Goal: Register for event/course

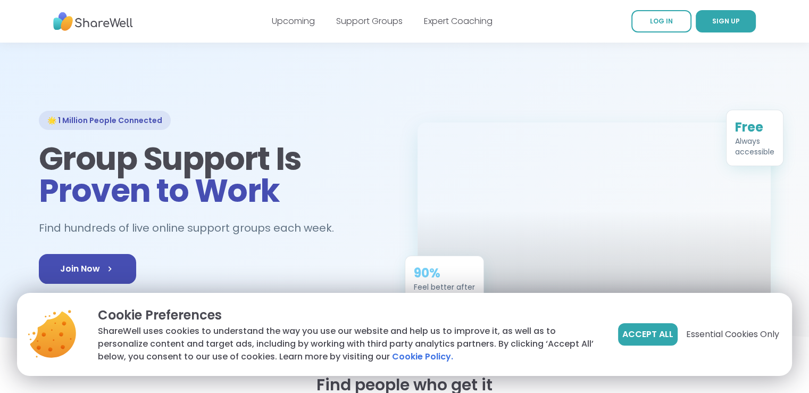
click at [730, 26] on span "SIGN UP" at bounding box center [726, 21] width 28 height 10
click at [715, 335] on span "Essential Cookies Only" at bounding box center [732, 334] width 93 height 13
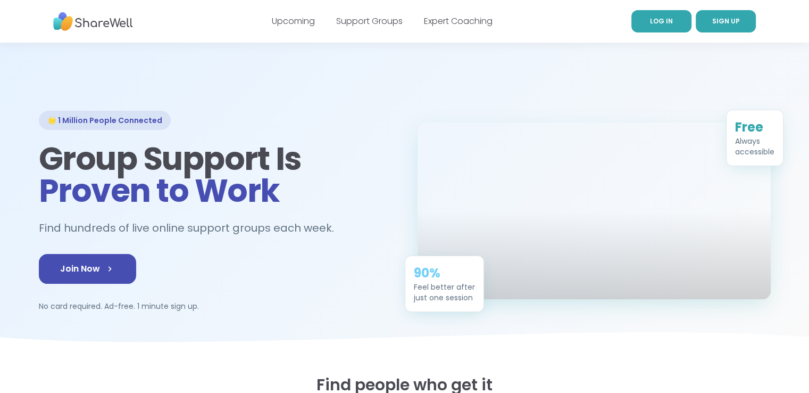
click at [663, 23] on span "LOG IN" at bounding box center [661, 20] width 23 height 9
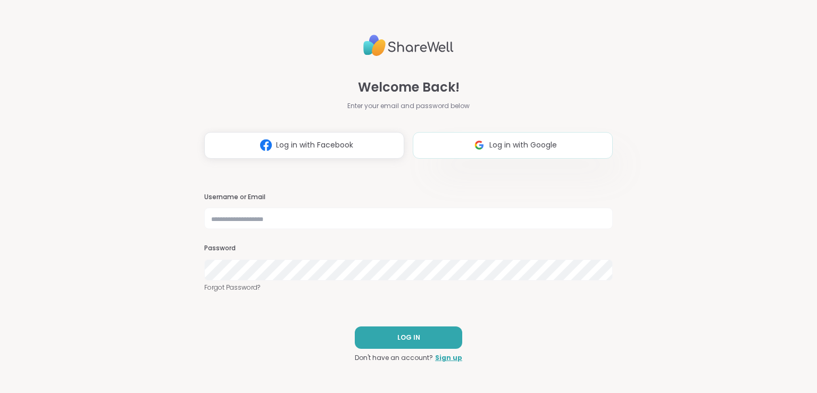
click at [453, 151] on button "Log in with Google" at bounding box center [513, 145] width 200 height 27
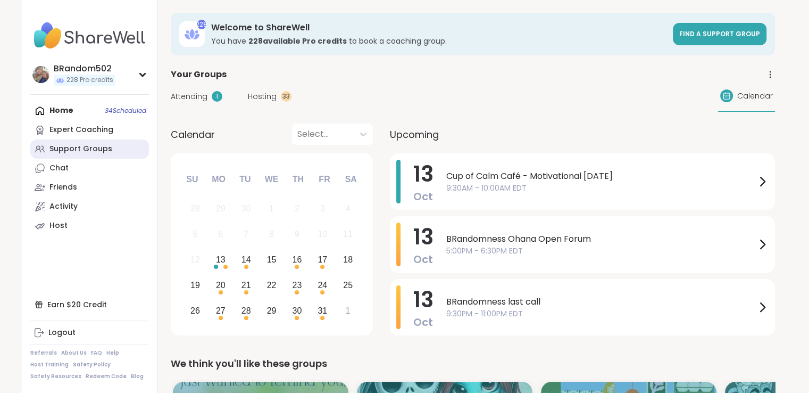
click at [77, 144] on div "Support Groups" at bounding box center [80, 149] width 63 height 11
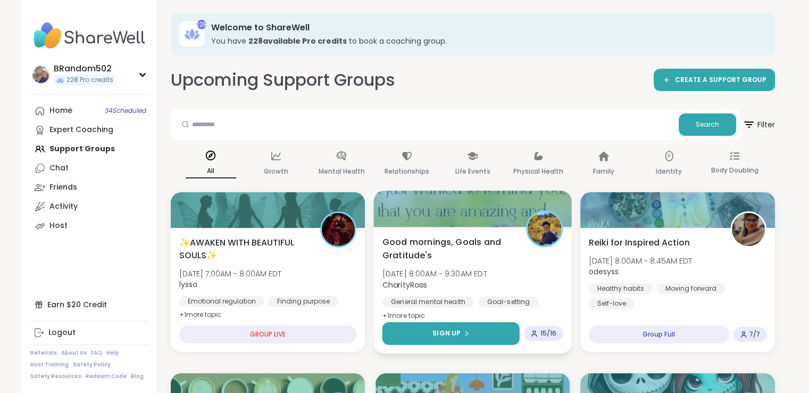
click at [447, 343] on button "Sign Up" at bounding box center [450, 333] width 137 height 23
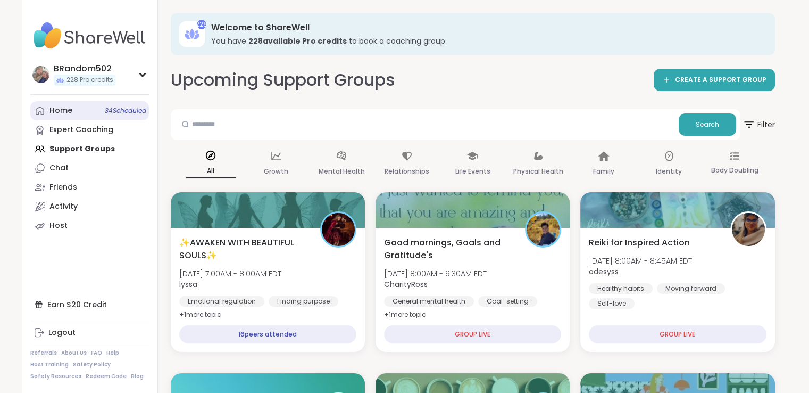
click at [85, 111] on link "Home 34 Scheduled" at bounding box center [89, 110] width 119 height 19
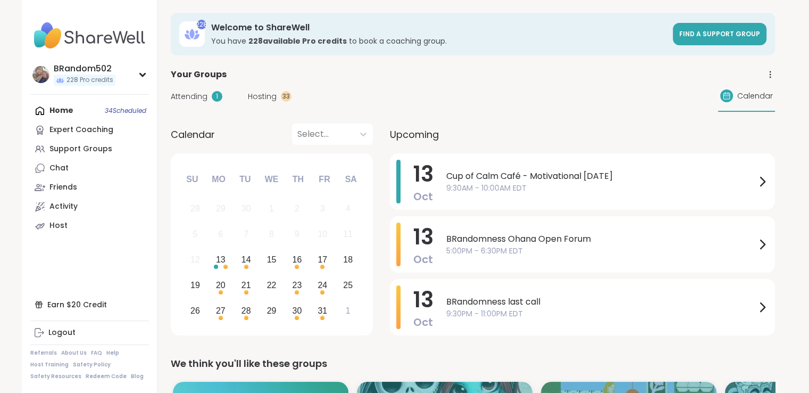
click at [271, 95] on span "Hosting" at bounding box center [262, 96] width 29 height 11
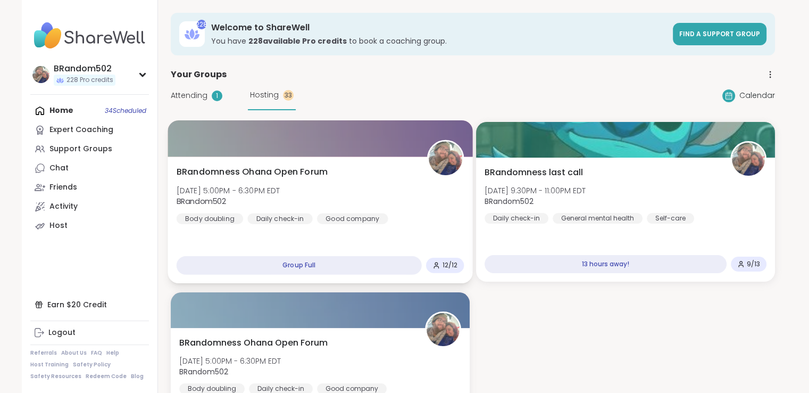
click at [310, 172] on span "BRandomness Ohana Open Forum" at bounding box center [252, 171] width 152 height 13
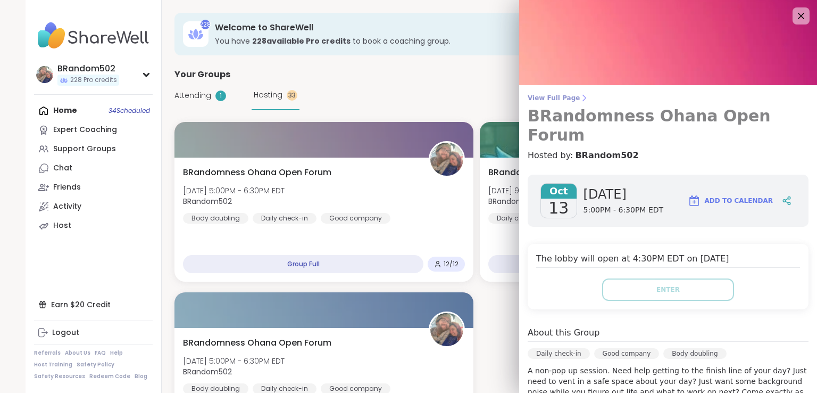
click at [550, 97] on span "View Full Page" at bounding box center [668, 98] width 281 height 9
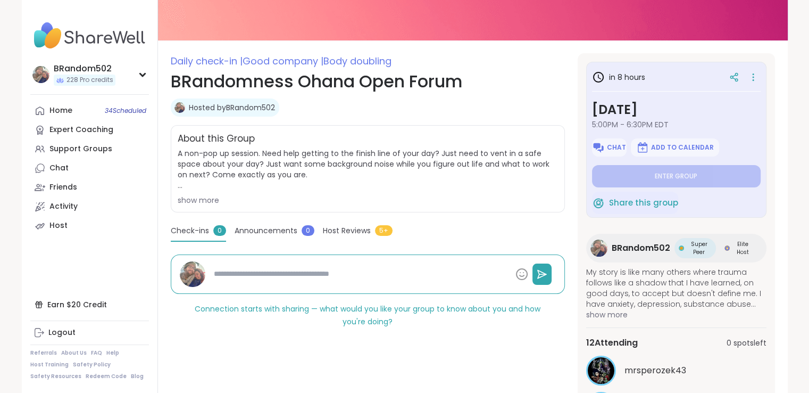
scroll to position [115, 0]
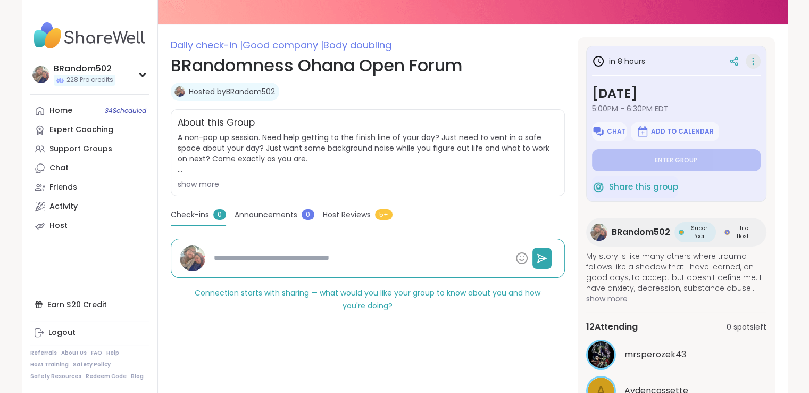
click at [748, 60] on icon at bounding box center [753, 61] width 11 height 15
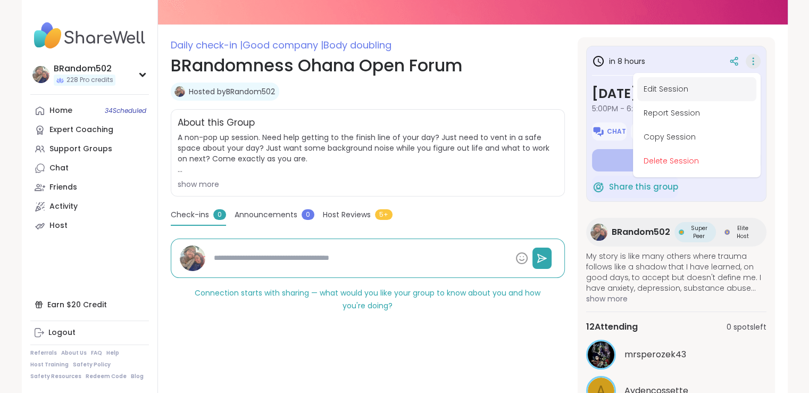
click at [683, 91] on button "Edit Session" at bounding box center [696, 89] width 119 height 24
type textarea "*"
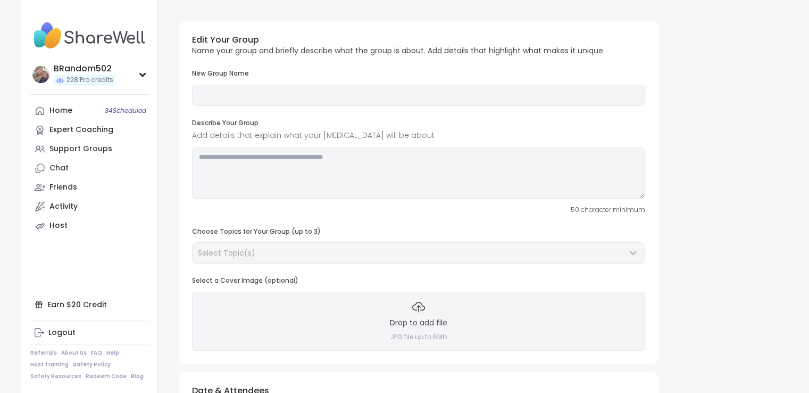
type input "**********"
type textarea "**********"
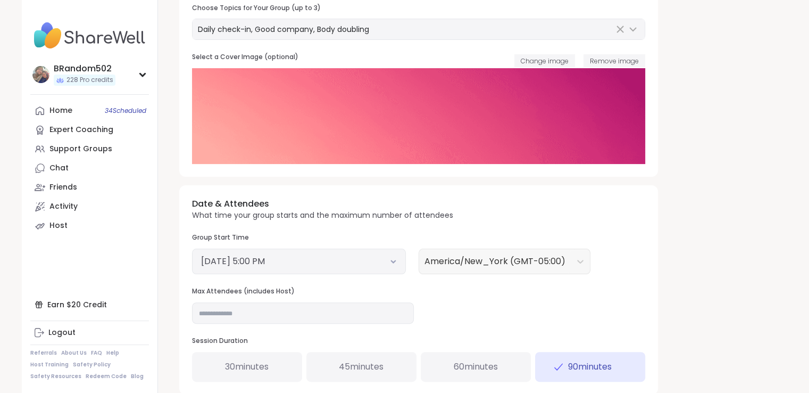
scroll to position [237, 0]
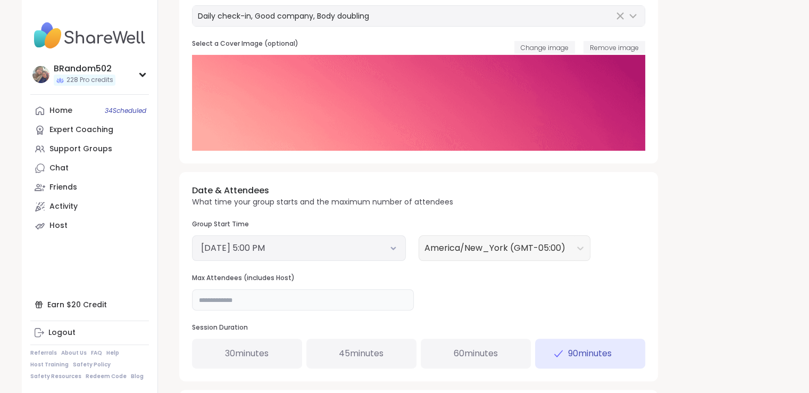
click at [256, 299] on input "**" at bounding box center [303, 299] width 222 height 21
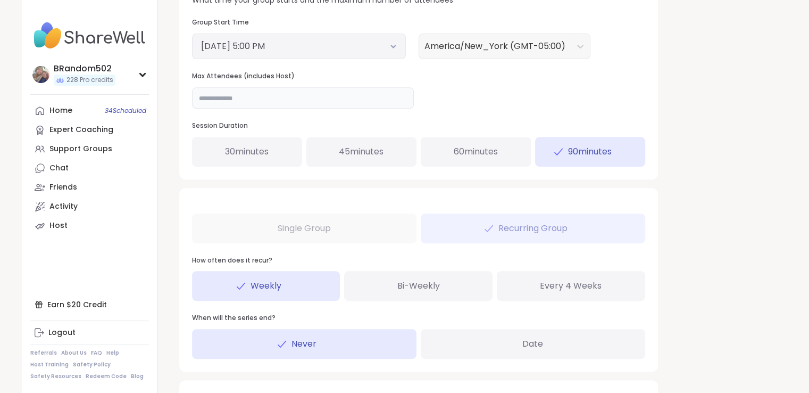
scroll to position [493, 0]
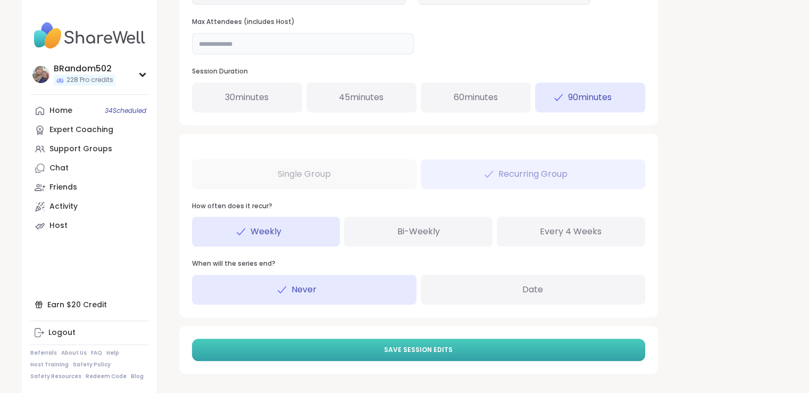
type input "**"
click at [603, 353] on button "Save Session Edits" at bounding box center [418, 349] width 453 height 22
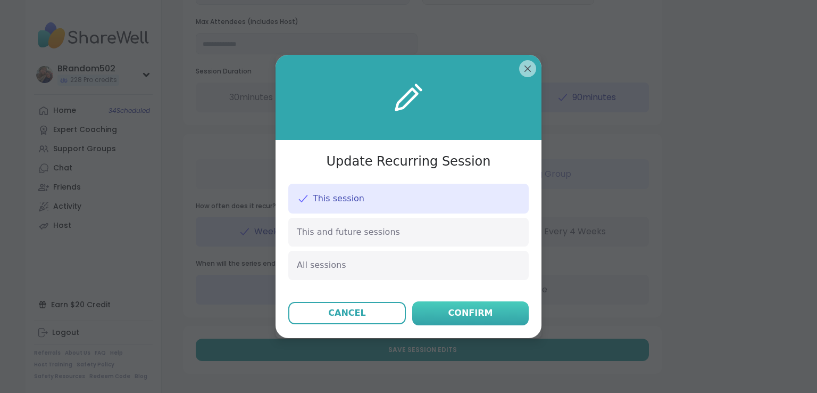
click at [472, 310] on div "Confirm" at bounding box center [470, 312] width 45 height 13
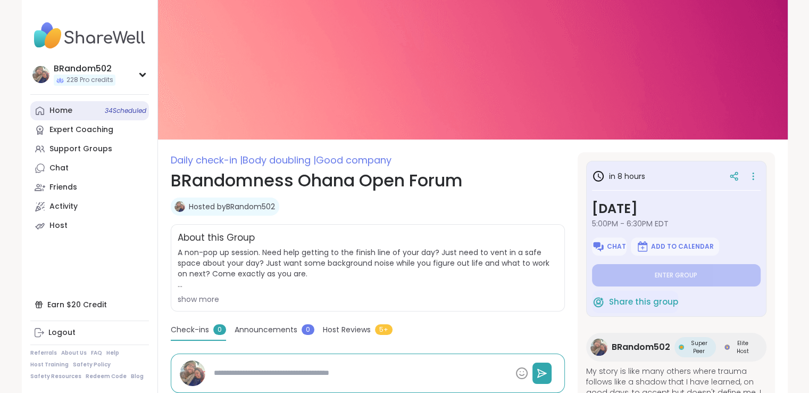
click at [80, 115] on link "Home 34 Scheduled" at bounding box center [89, 110] width 119 height 19
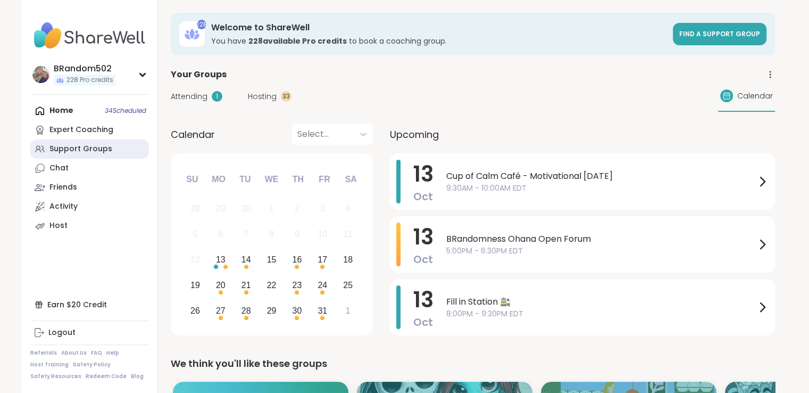
click at [98, 152] on div "Support Groups" at bounding box center [80, 149] width 63 height 11
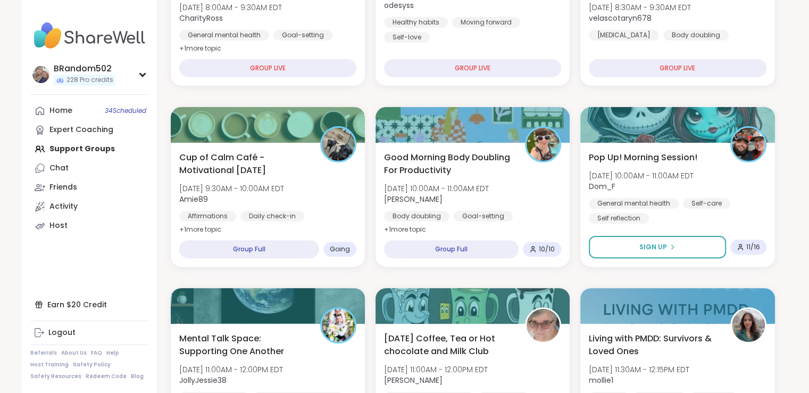
scroll to position [274, 0]
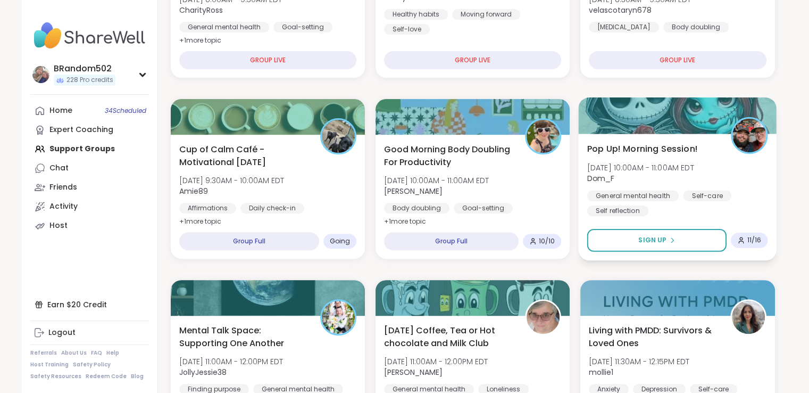
click at [661, 153] on span "Pop Up! Morning Session!" at bounding box center [642, 148] width 111 height 13
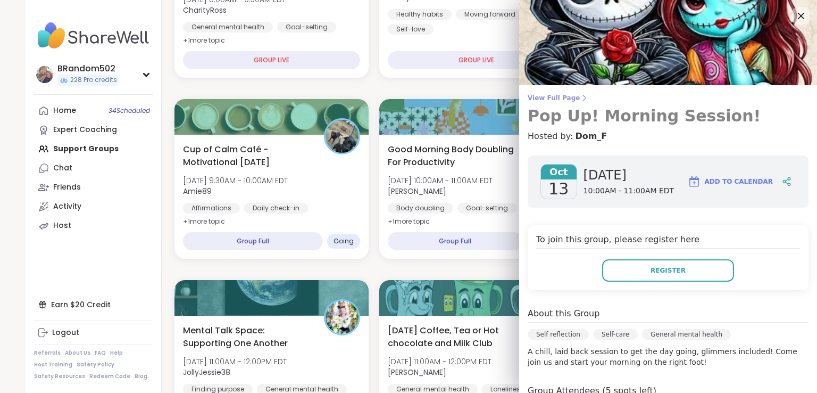
click at [546, 94] on span "View Full Page" at bounding box center [668, 98] width 281 height 9
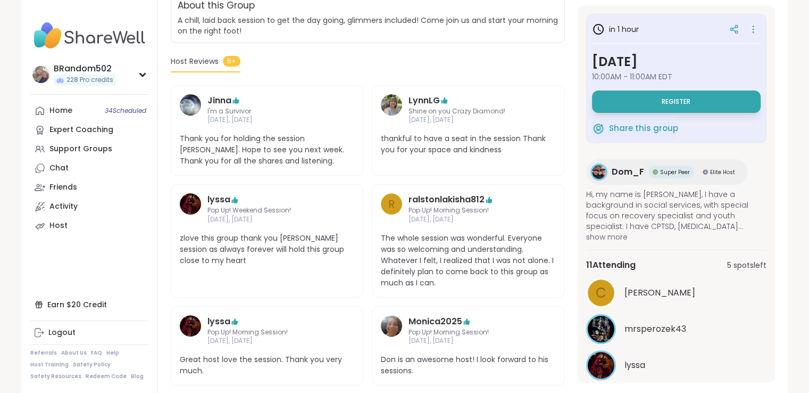
scroll to position [32, 0]
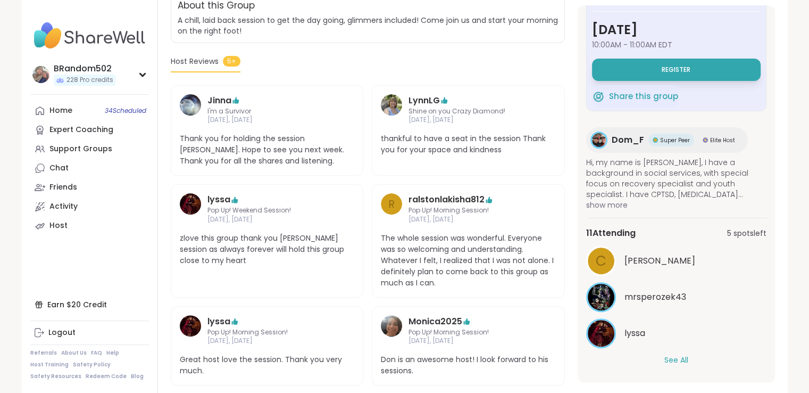
click at [670, 356] on button "See All" at bounding box center [676, 359] width 24 height 11
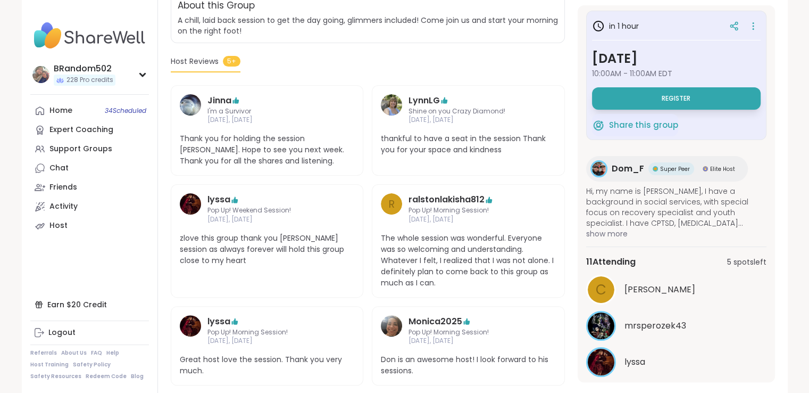
scroll to position [0, 0]
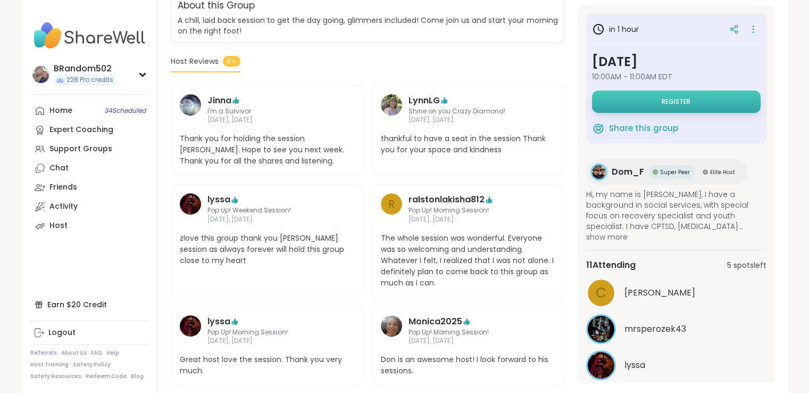
click at [714, 98] on button "Register" at bounding box center [676, 101] width 169 height 22
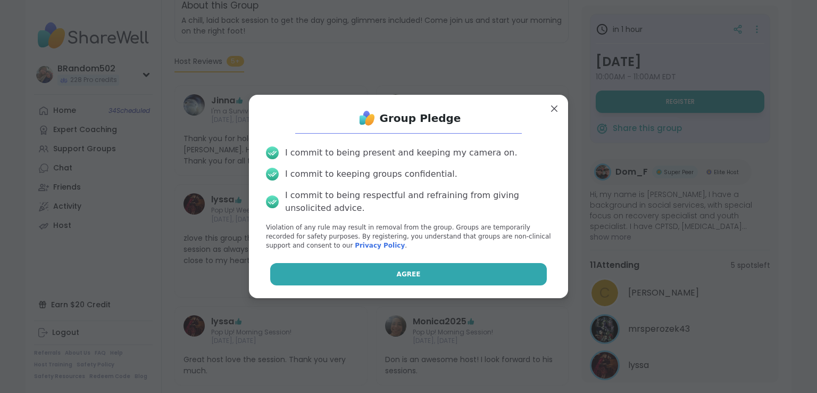
click at [433, 273] on button "Agree" at bounding box center [408, 274] width 277 height 22
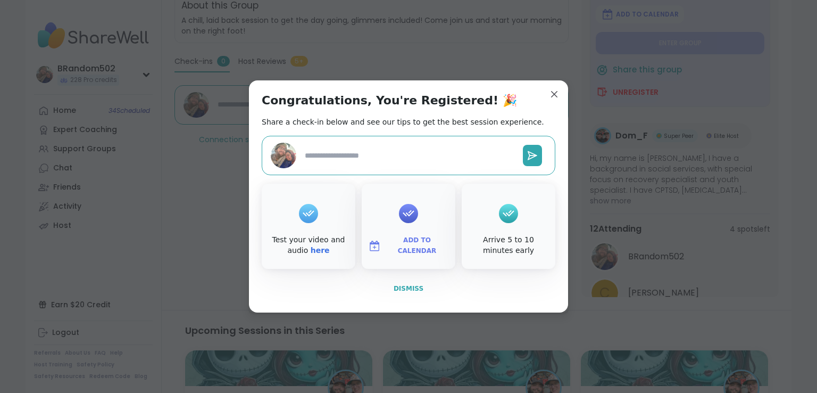
click at [406, 290] on span "Dismiss" at bounding box center [409, 288] width 30 height 7
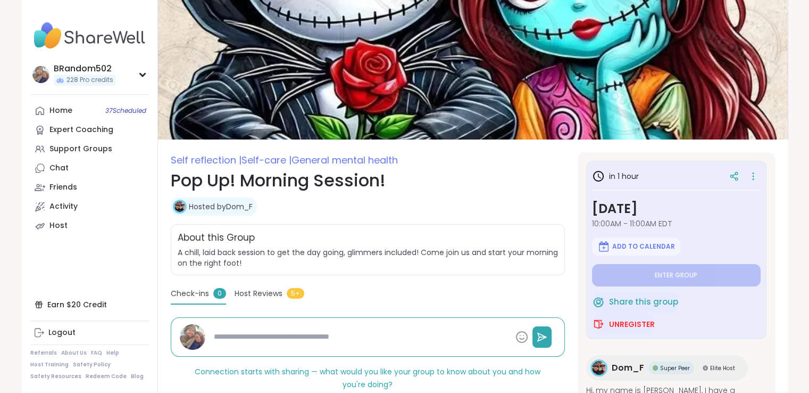
scroll to position [1, 0]
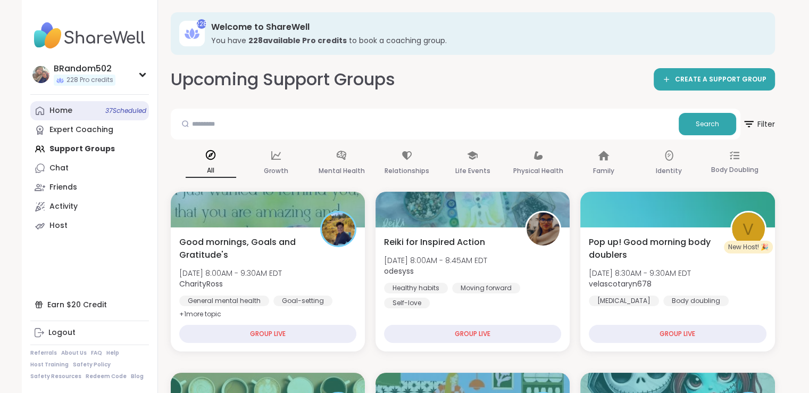
click at [65, 110] on div "Home 37 Scheduled" at bounding box center [60, 110] width 23 height 11
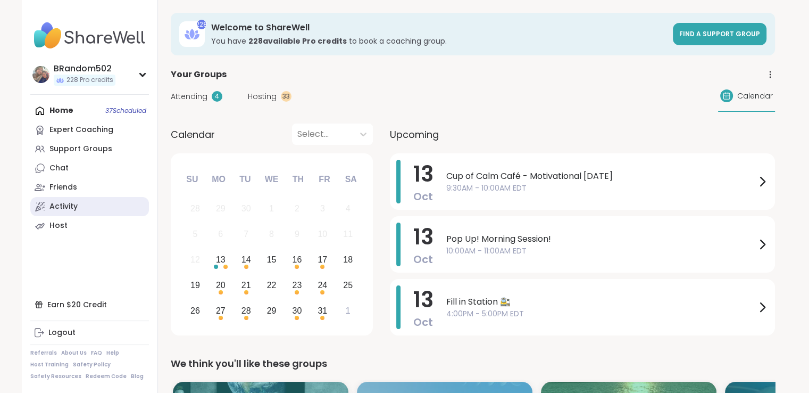
click at [64, 208] on div "Activity" at bounding box center [63, 206] width 28 height 11
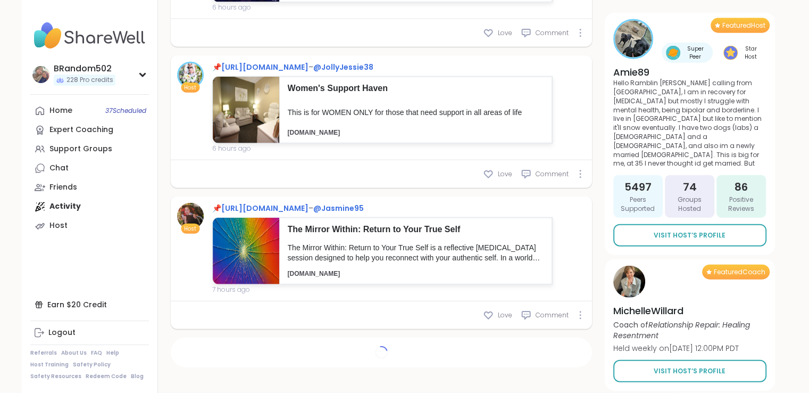
scroll to position [2542, 0]
type textarea "*"
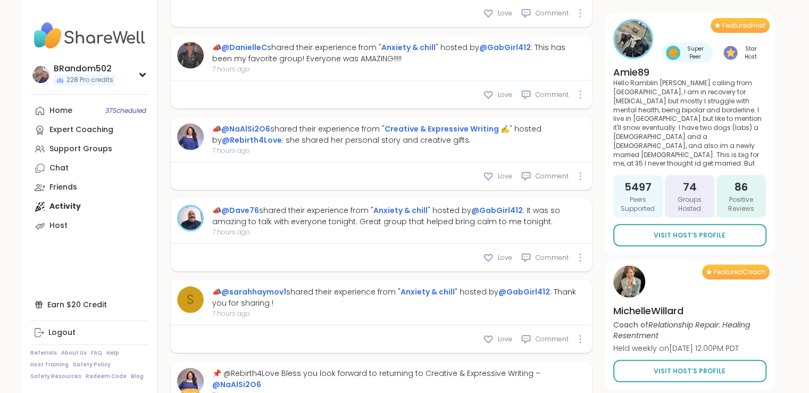
scroll to position [2898, 0]
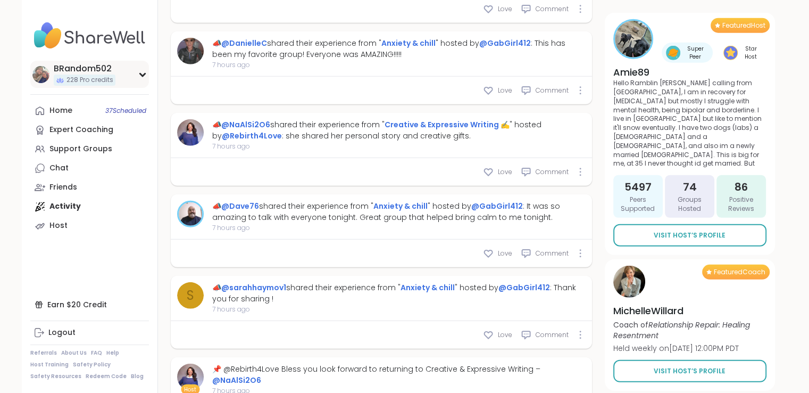
click at [137, 74] on div "BRandom502 228 Pro credits" at bounding box center [89, 74] width 119 height 27
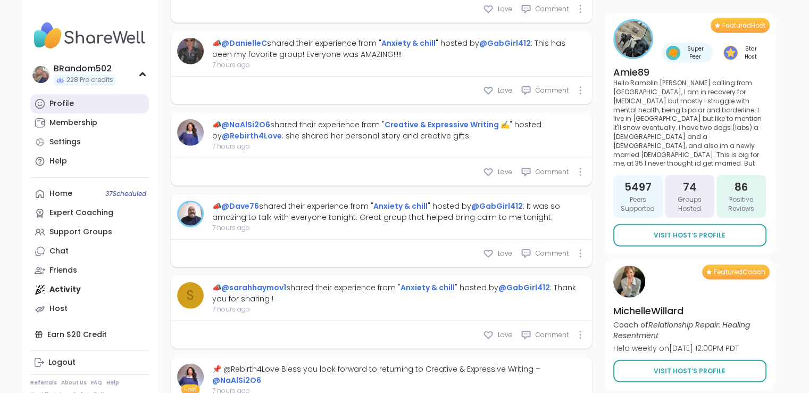
click at [106, 96] on link "Profile" at bounding box center [89, 103] width 119 height 19
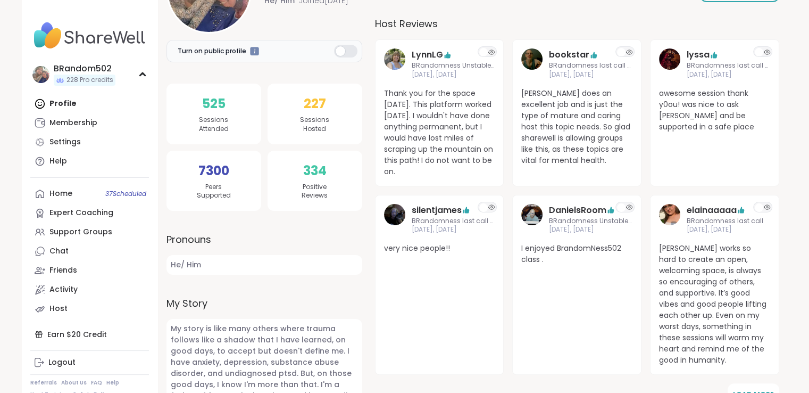
scroll to position [170, 0]
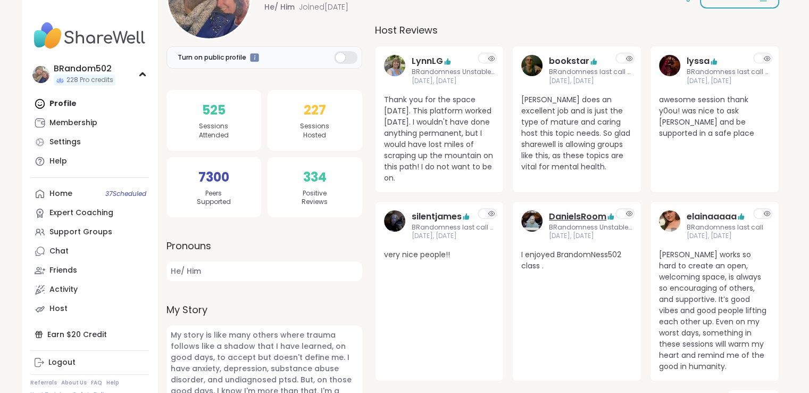
click at [577, 215] on link "DanielsRoom" at bounding box center [577, 216] width 57 height 13
click at [74, 194] on link "Home 37 Scheduled" at bounding box center [89, 193] width 119 height 19
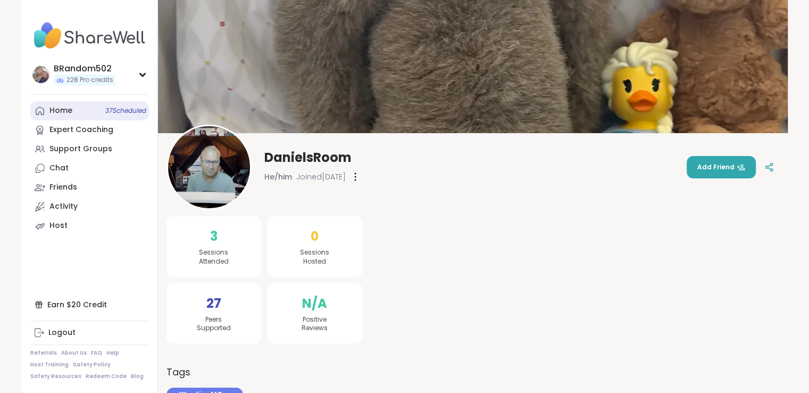
click at [96, 108] on link "Home 37 Scheduled" at bounding box center [89, 110] width 119 height 19
